Goal: Task Accomplishment & Management: Use online tool/utility

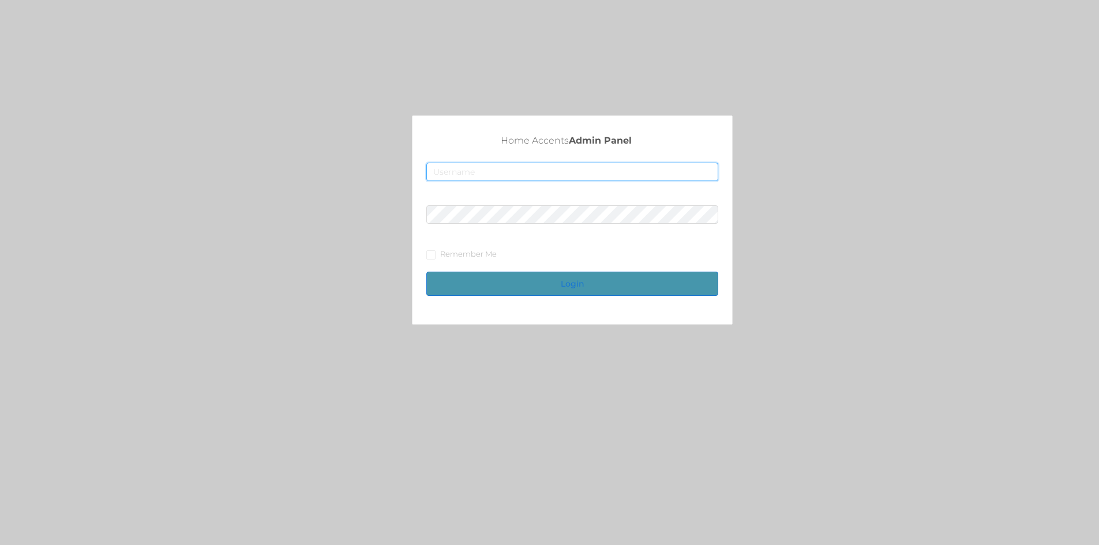
type input "fur1@accents.pw"
click at [582, 289] on button "Login" at bounding box center [573, 284] width 292 height 24
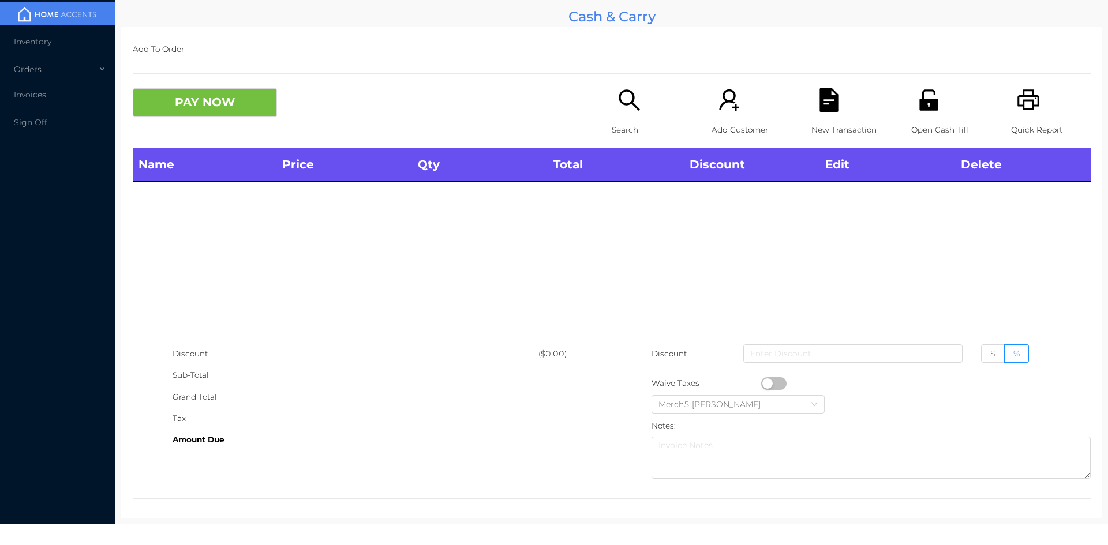
click at [924, 103] on icon "icon: unlock" at bounding box center [928, 99] width 18 height 21
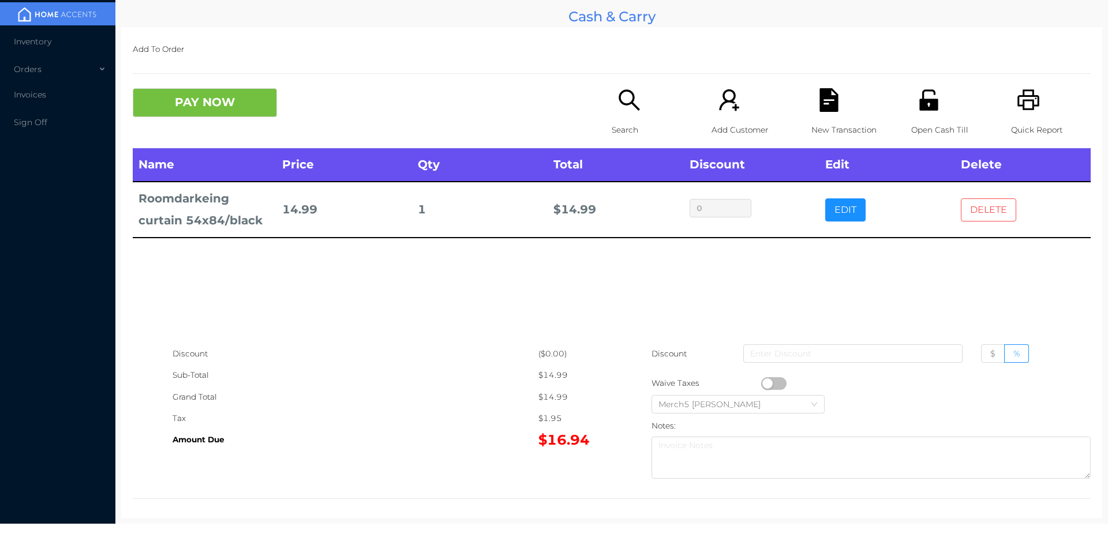
click at [983, 212] on button "DELETE" at bounding box center [988, 210] width 55 height 23
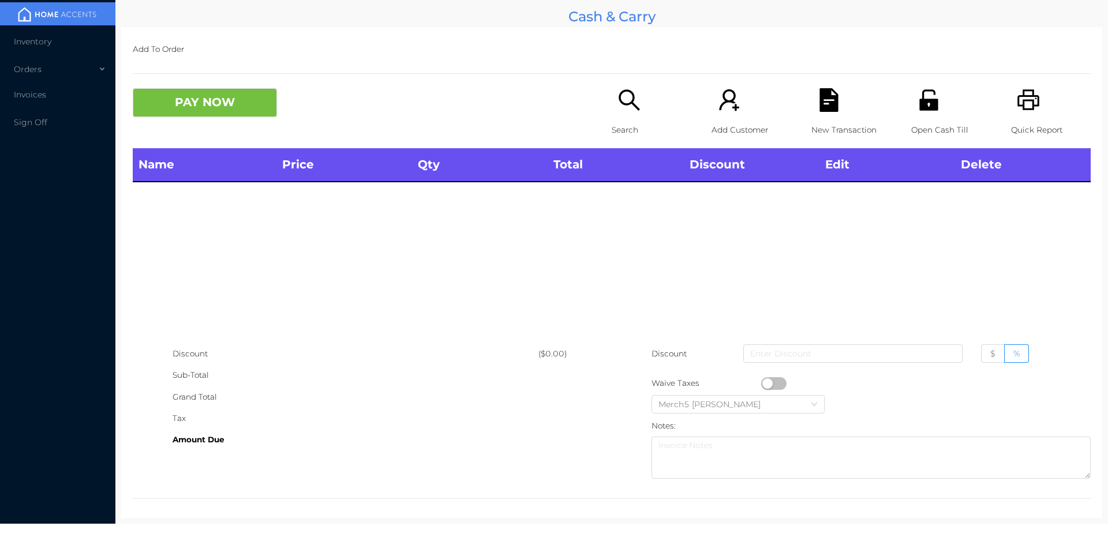
click at [625, 95] on icon "icon: search" at bounding box center [630, 100] width 24 height 24
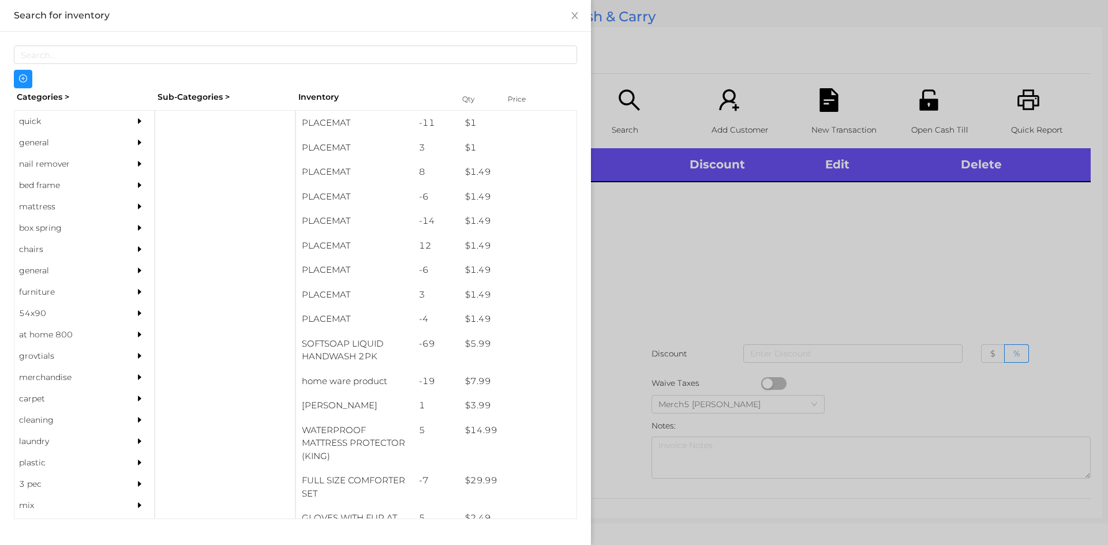
click at [673, 226] on div at bounding box center [554, 272] width 1108 height 545
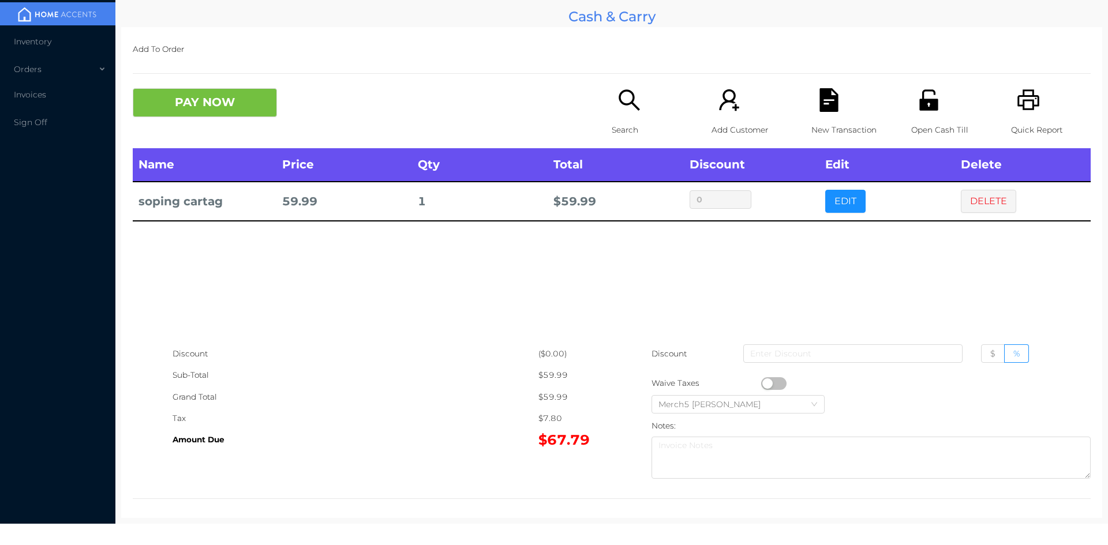
click at [927, 99] on icon "icon: unlock" at bounding box center [929, 100] width 24 height 24
